Goal: Find specific page/section: Find specific page/section

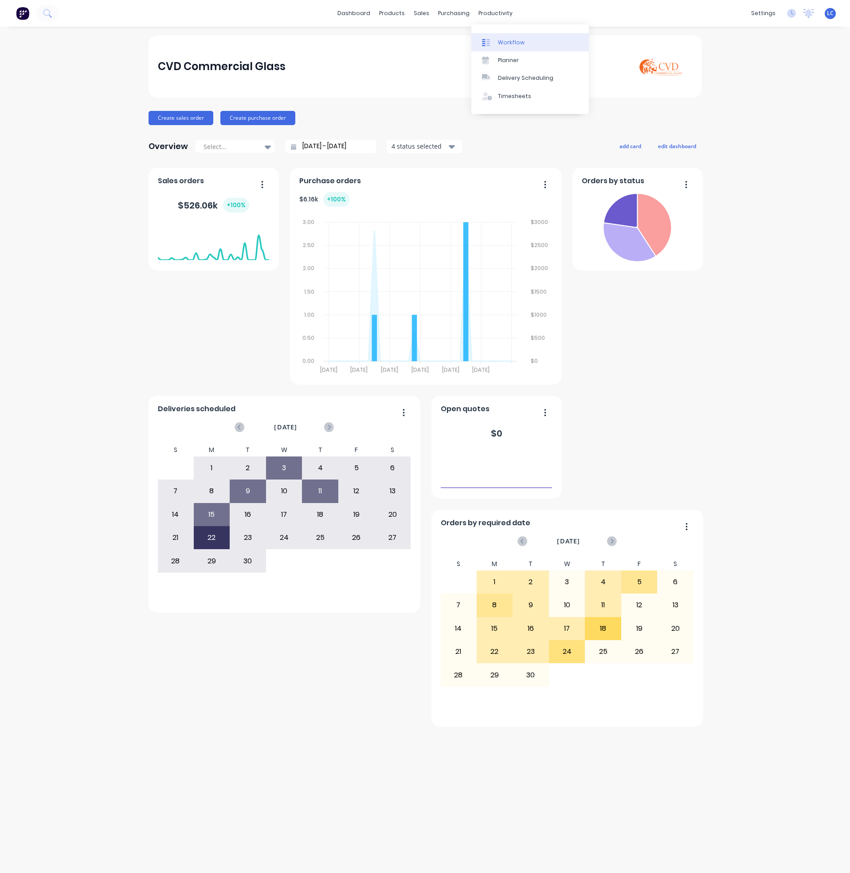
click at [508, 36] on link "Workflow" at bounding box center [531, 42] width 118 height 18
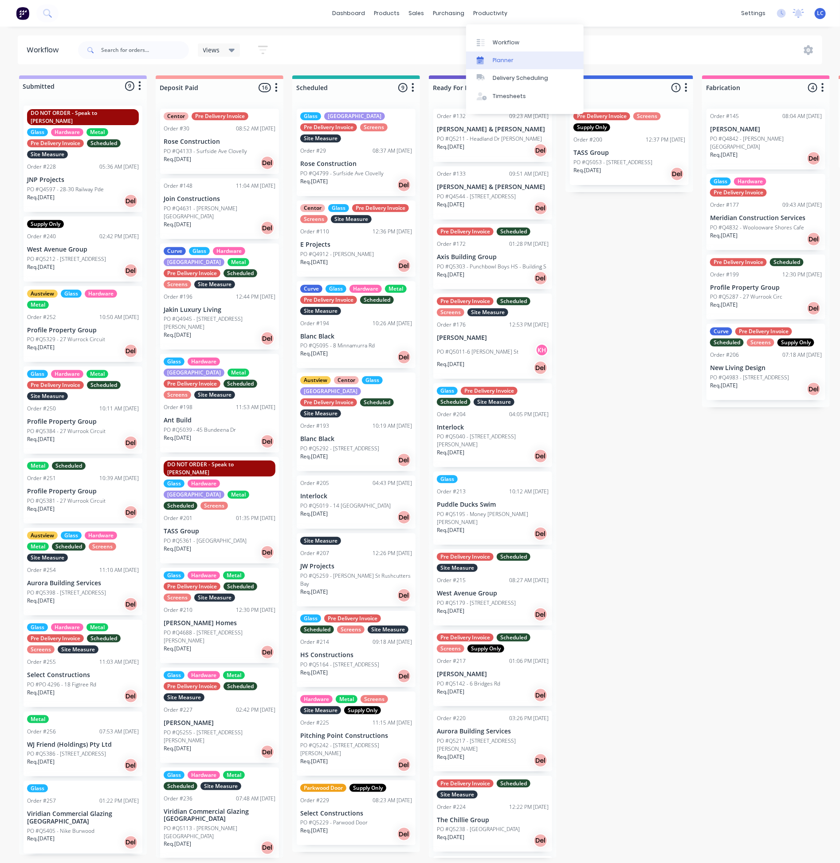
click at [498, 57] on div "Planner" at bounding box center [503, 60] width 21 height 8
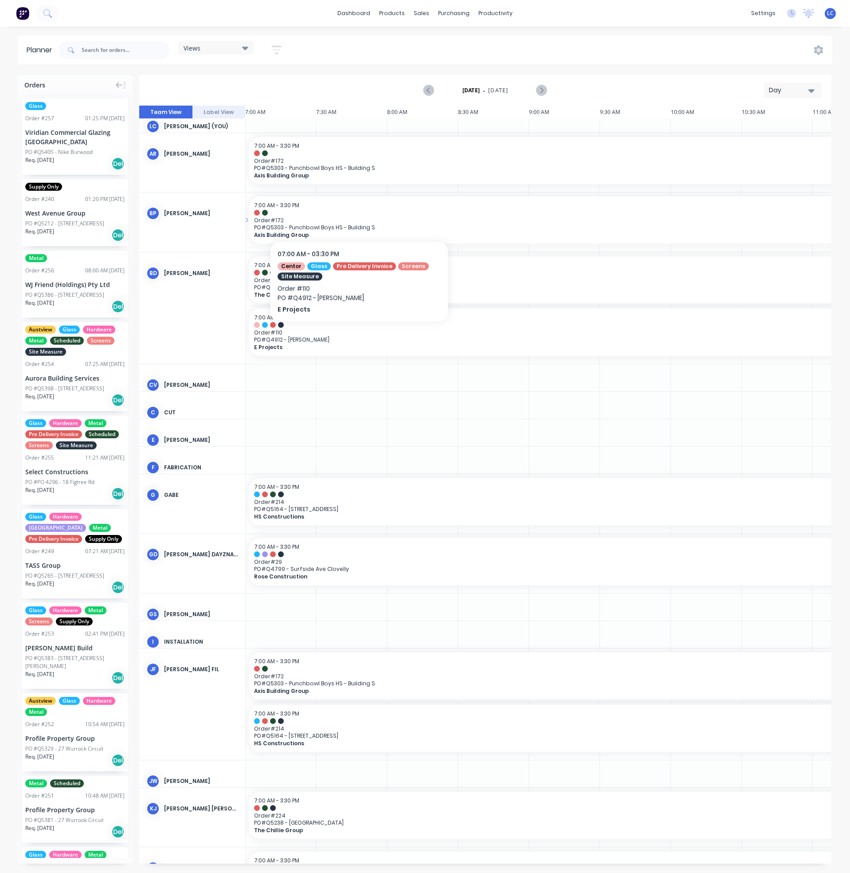
scroll to position [0, 0]
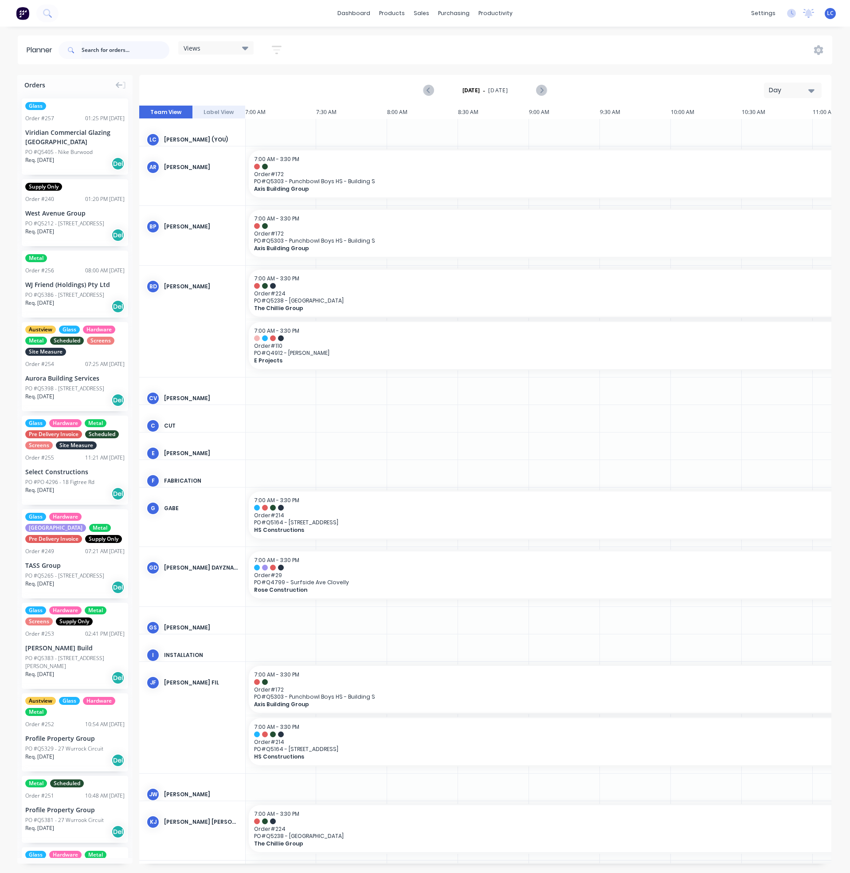
click at [100, 52] on input "text" at bounding box center [126, 50] width 88 height 18
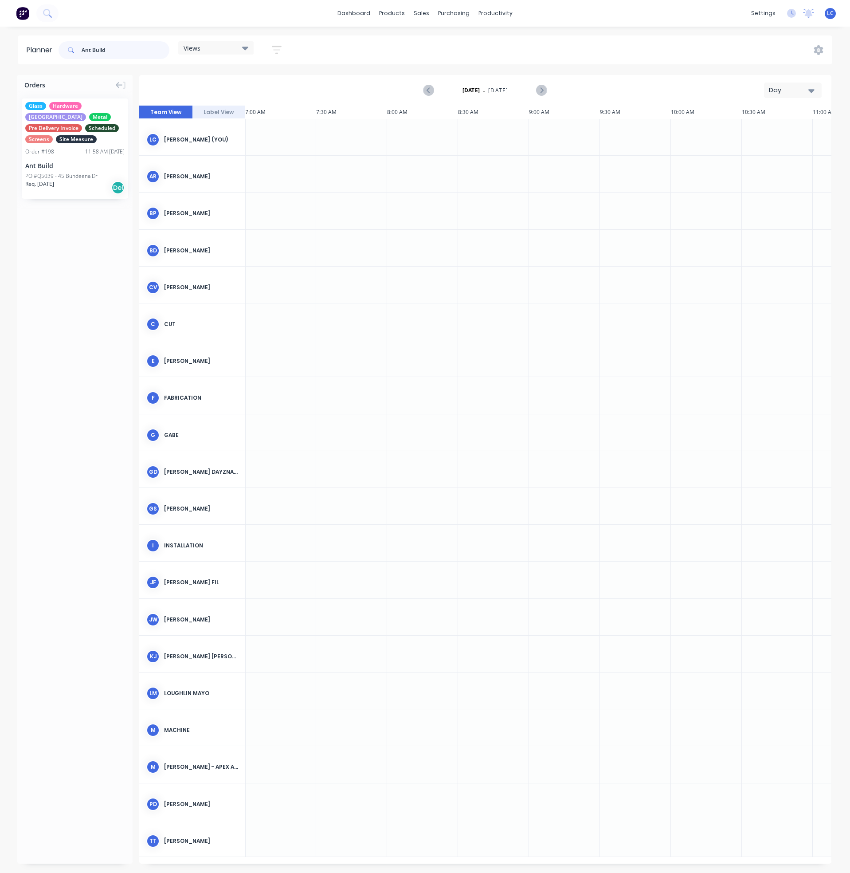
type input "Ant Build"
click at [242, 41] on div "Views" at bounding box center [215, 47] width 75 height 13
click at [192, 162] on button "Site" at bounding box center [232, 167] width 94 height 10
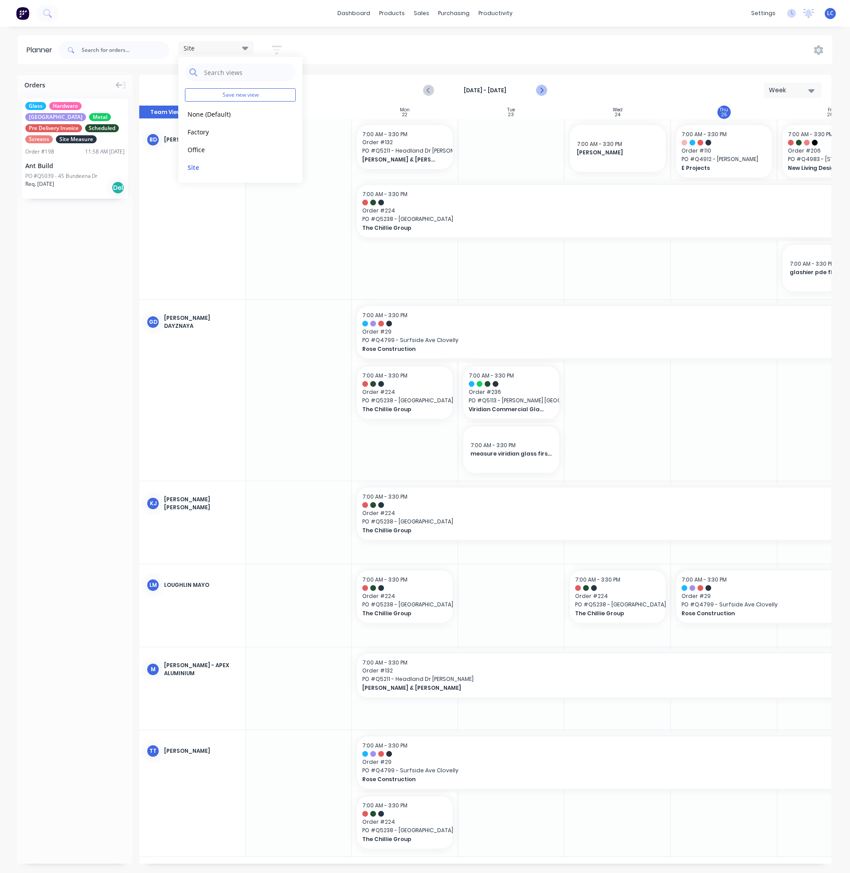
click at [544, 91] on icon "Next page" at bounding box center [541, 90] width 11 height 11
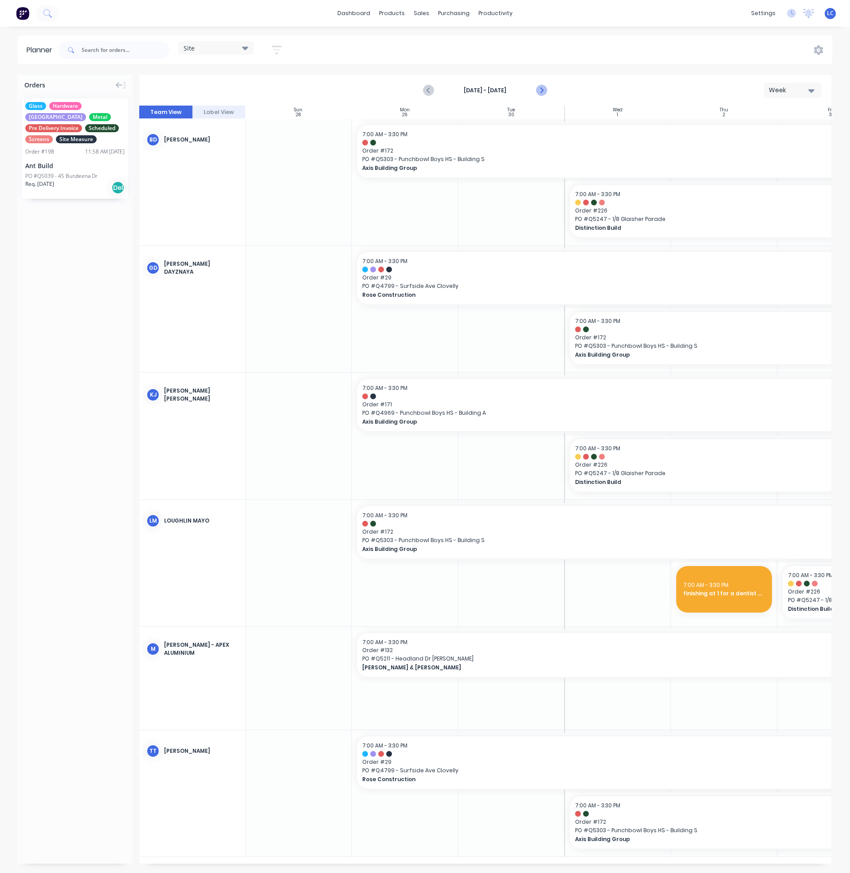
click at [544, 91] on icon "Next page" at bounding box center [541, 90] width 11 height 11
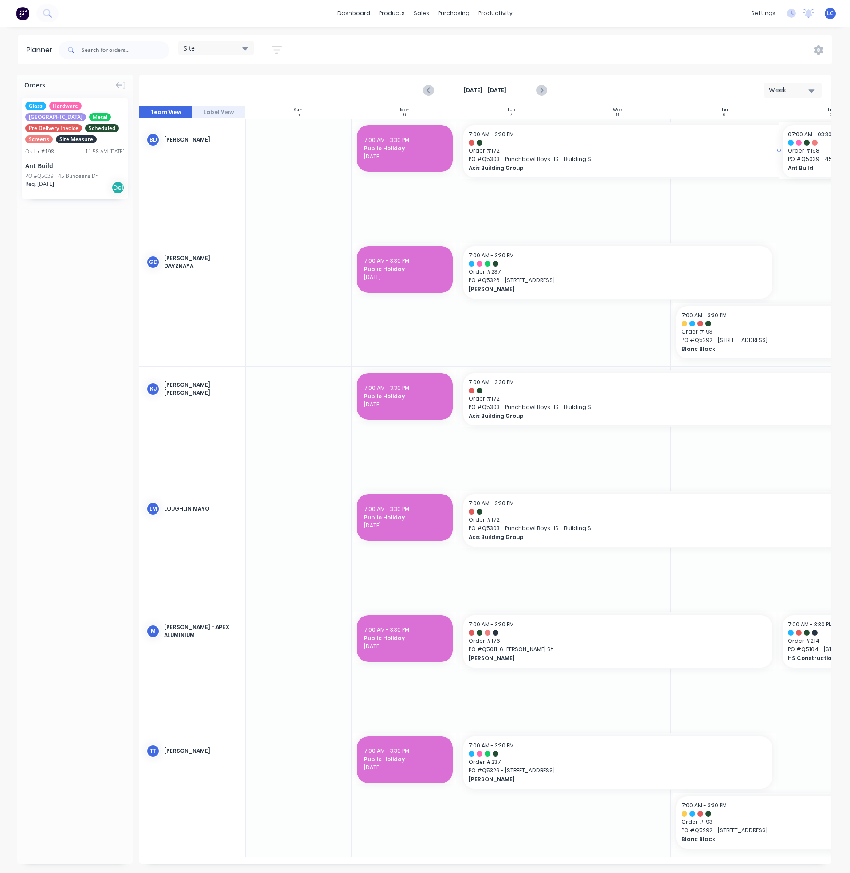
drag, startPoint x: 56, startPoint y: 150, endPoint x: 810, endPoint y: 233, distance: 757.8
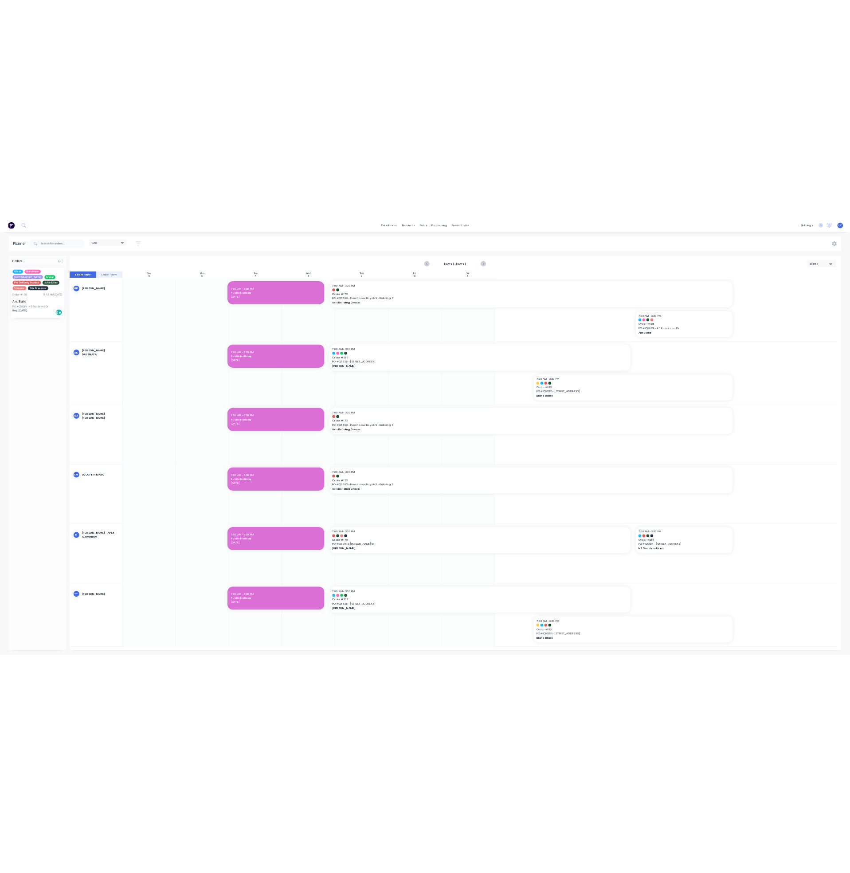
scroll to position [0, 0]
